Goal: Task Accomplishment & Management: Complete application form

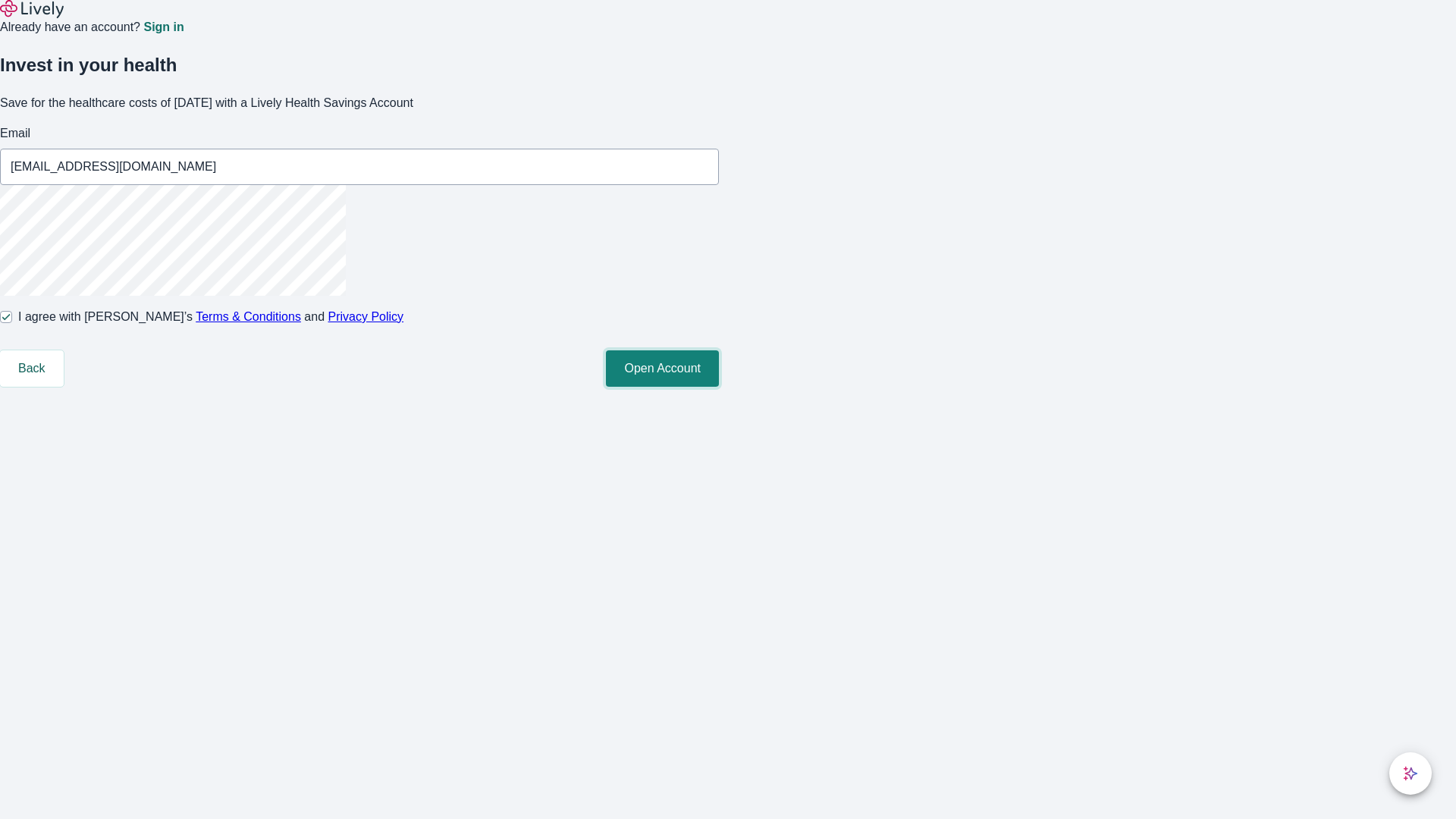
click at [719, 387] on button "Open Account" at bounding box center [662, 368] width 113 height 36
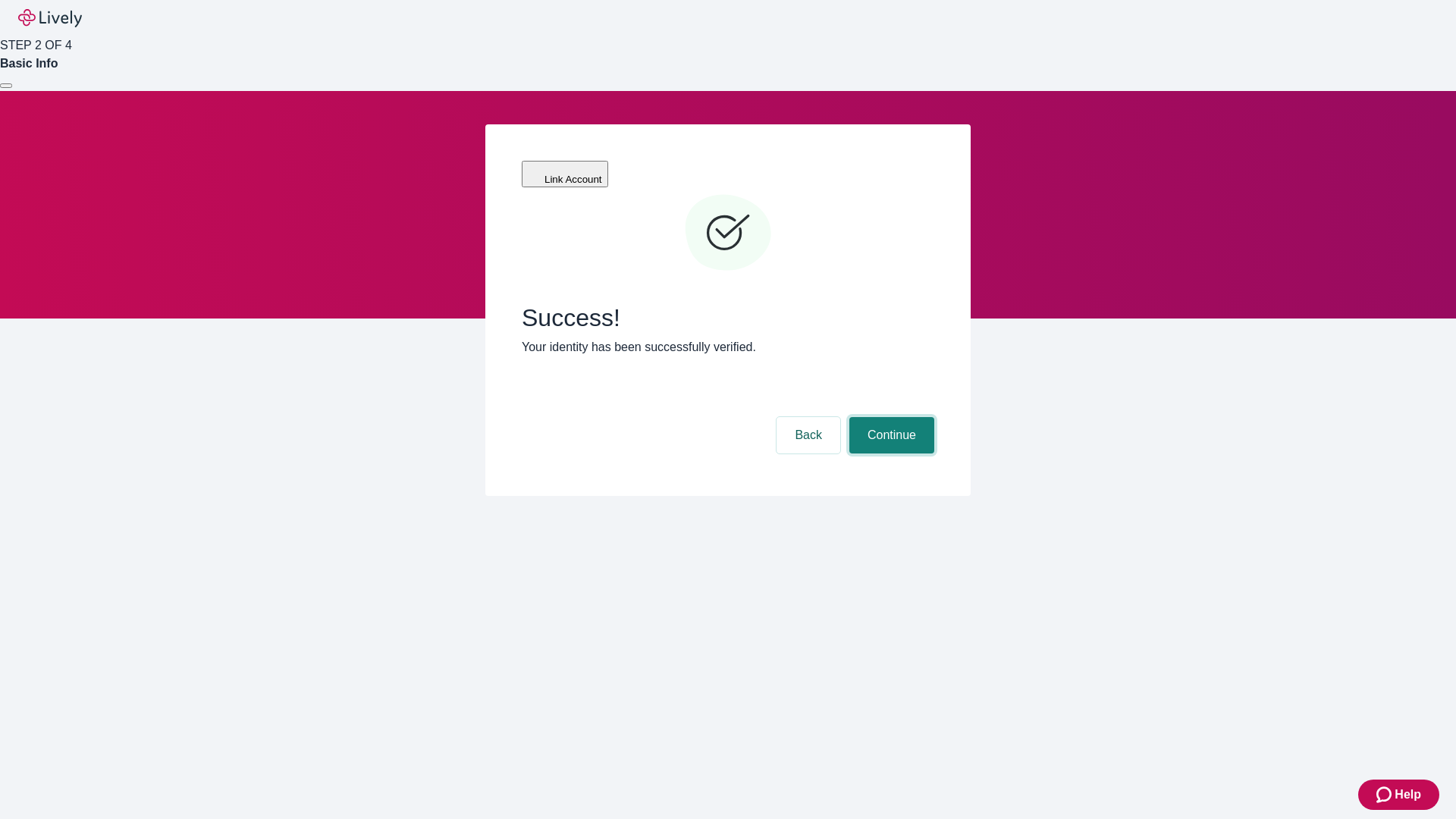
click at [889, 417] on button "Continue" at bounding box center [891, 435] width 85 height 36
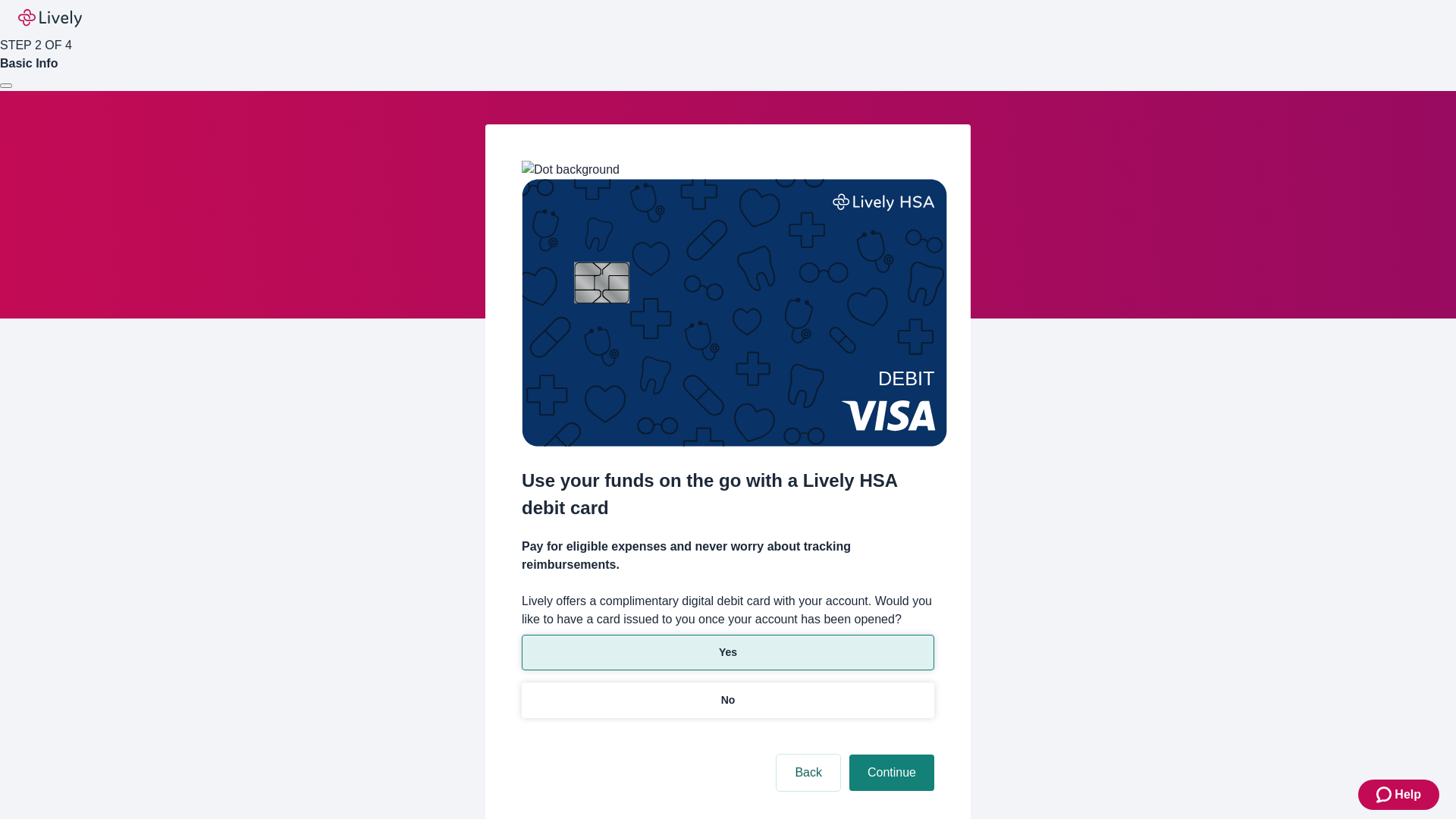
click at [728, 645] on p "Yes" at bounding box center [728, 653] width 18 height 16
click at [889, 755] on button "Continue" at bounding box center [891, 772] width 85 height 36
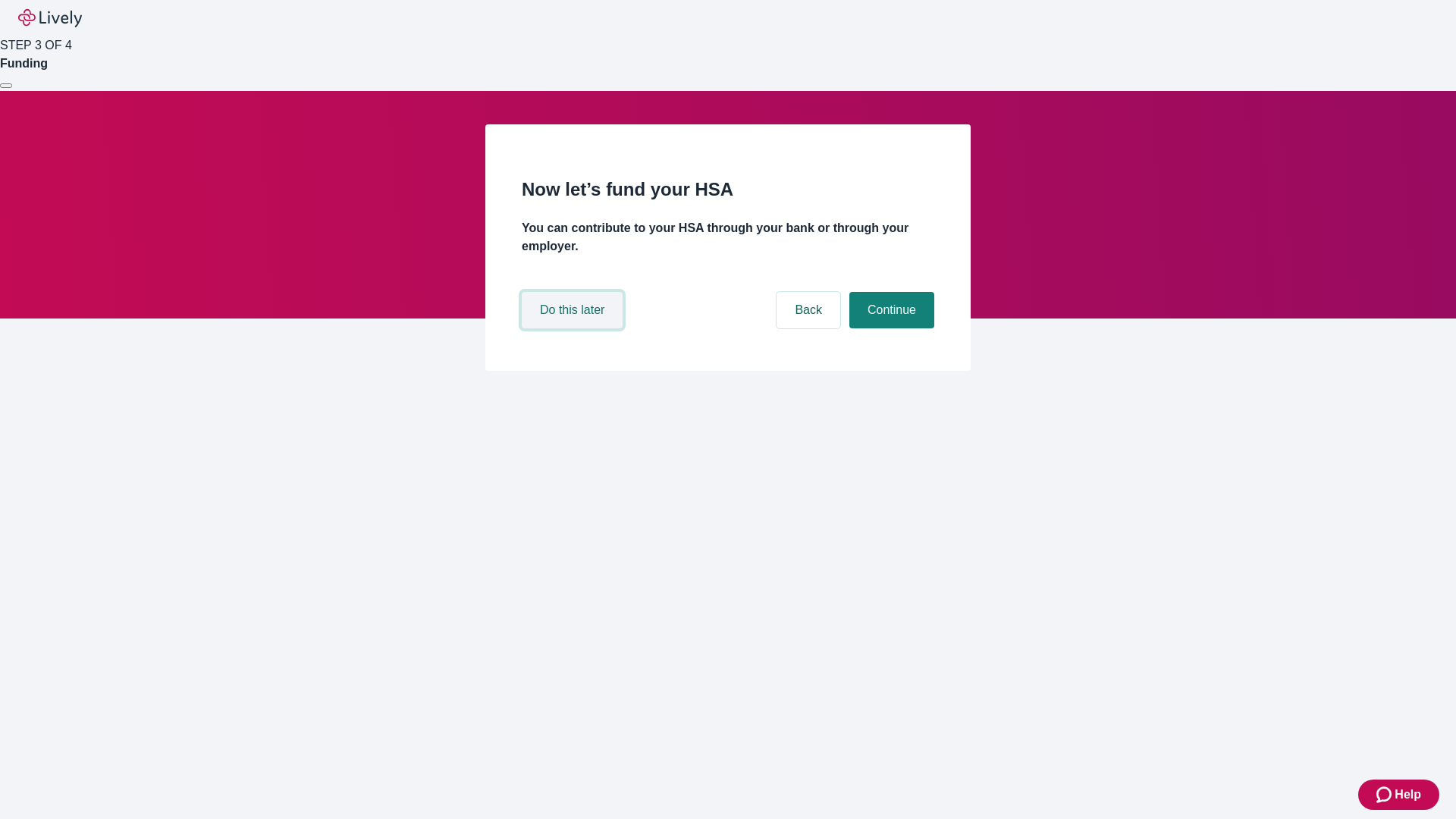
click at [574, 328] on button "Do this later" at bounding box center [572, 310] width 101 height 36
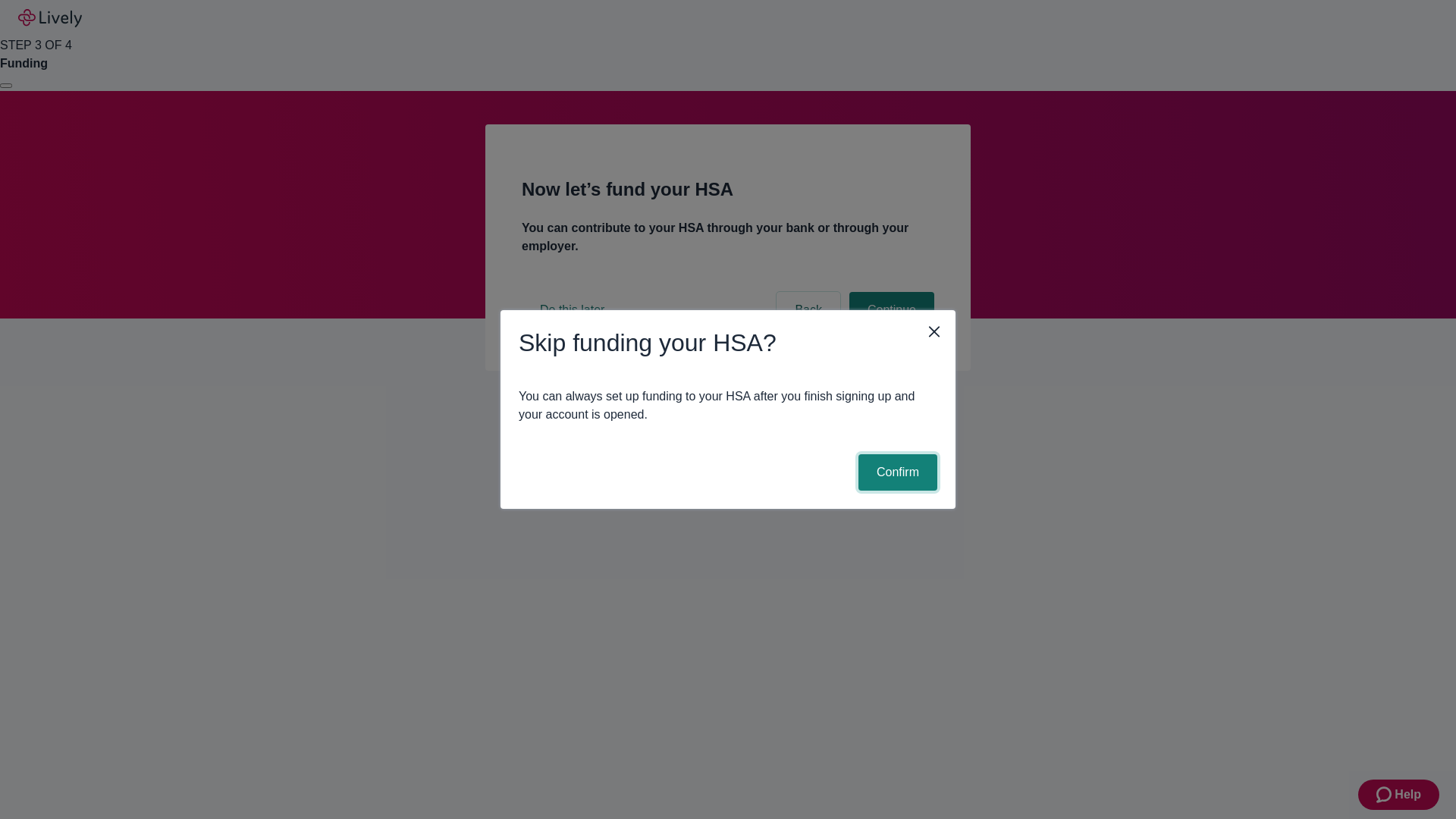
click at [896, 472] on button "Confirm" at bounding box center [898, 472] width 79 height 36
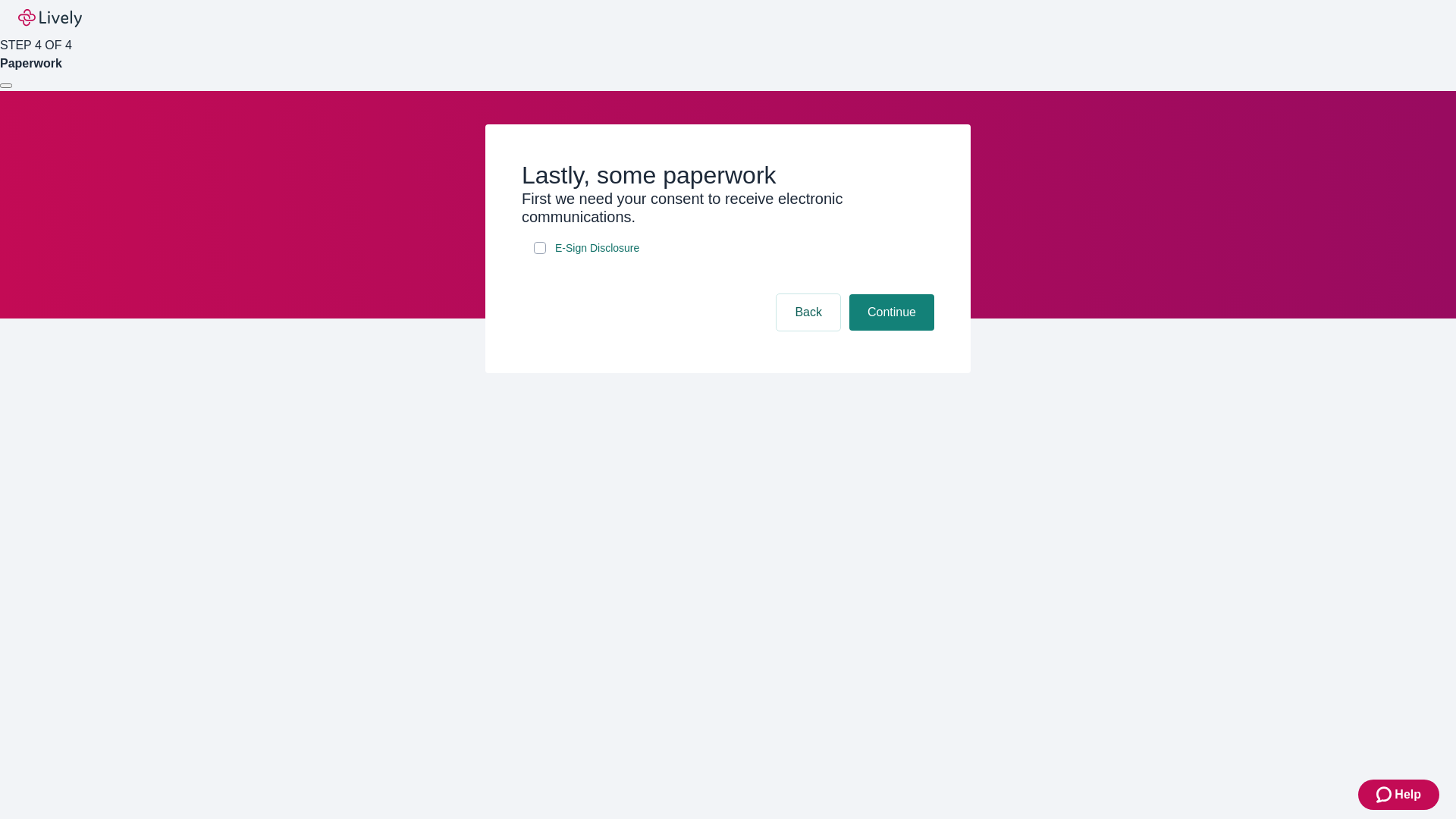
click at [540, 254] on input "E-Sign Disclosure" at bounding box center [540, 248] width 12 height 12
checkbox input "true"
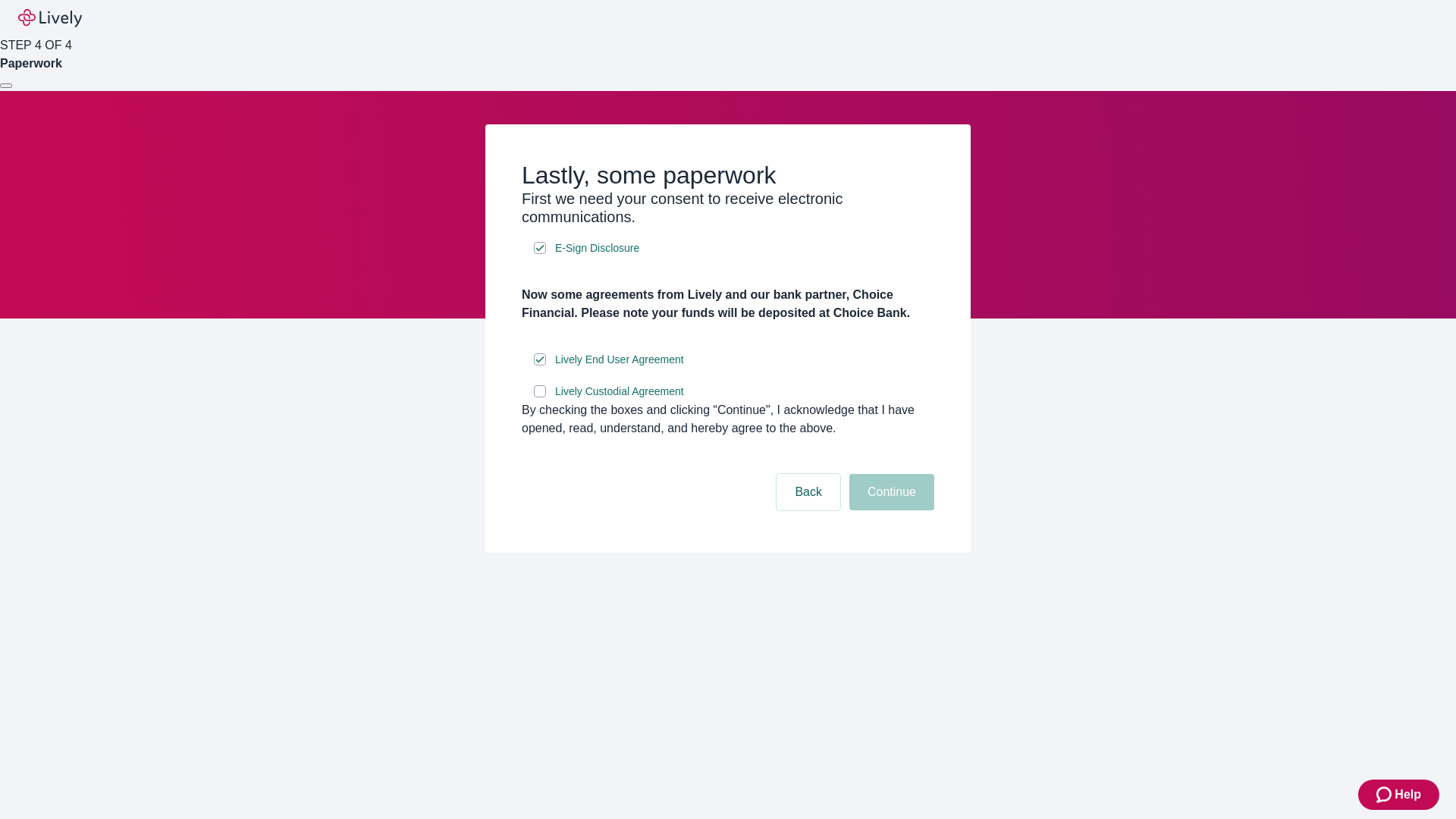
click at [540, 398] on input "Lively Custodial Agreement" at bounding box center [540, 391] width 12 height 12
checkbox input "true"
click at [889, 510] on button "Continue" at bounding box center [891, 492] width 85 height 36
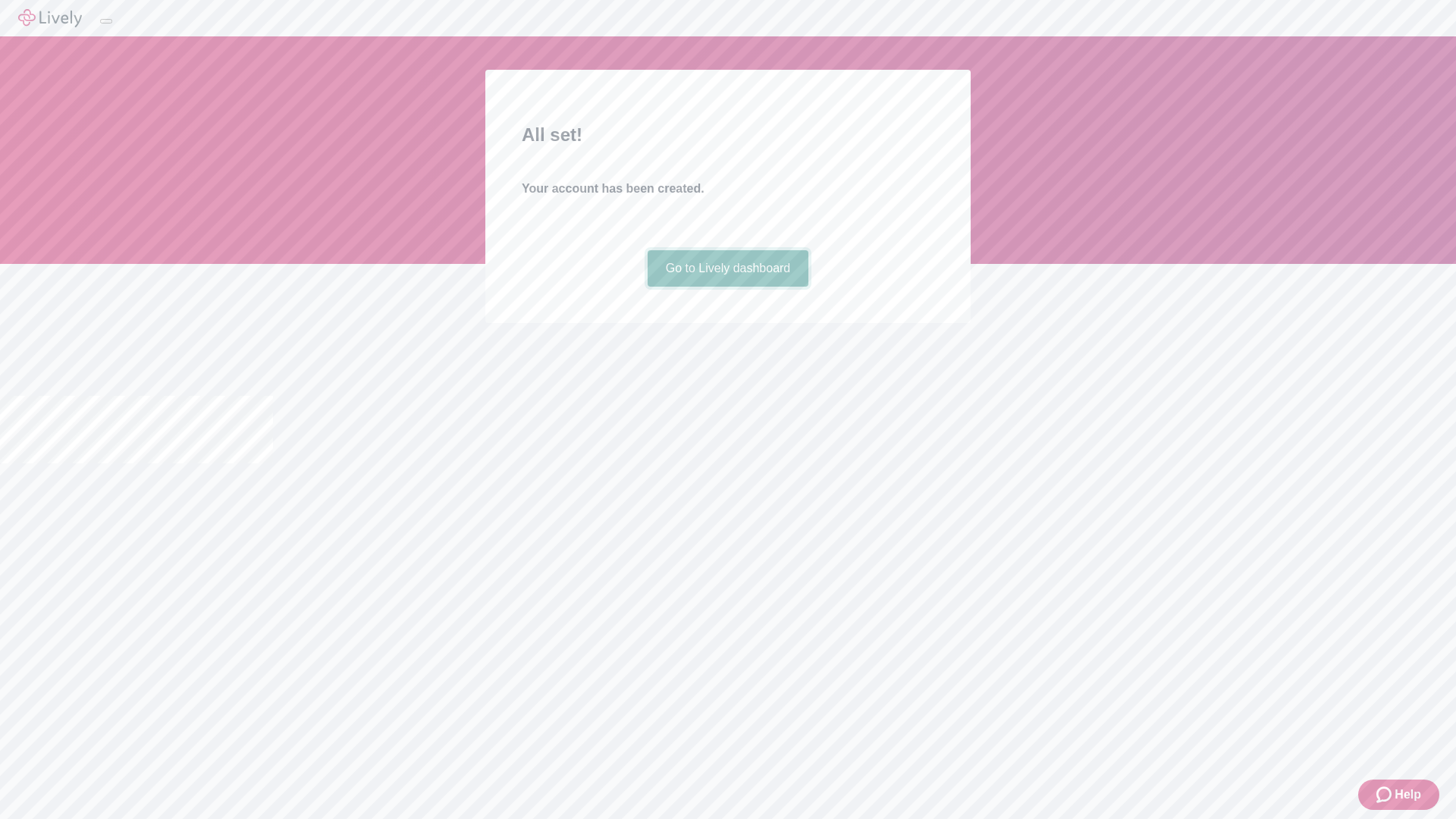
click at [728, 287] on link "Go to Lively dashboard" at bounding box center [728, 267] width 162 height 36
